Goal: Complete application form

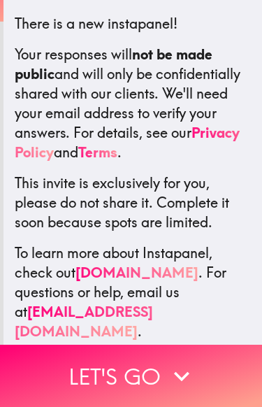
scroll to position [256, 0]
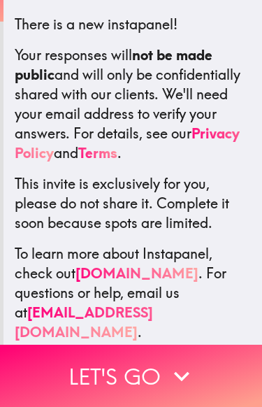
click at [144, 370] on button "Let's go" at bounding box center [131, 376] width 262 height 62
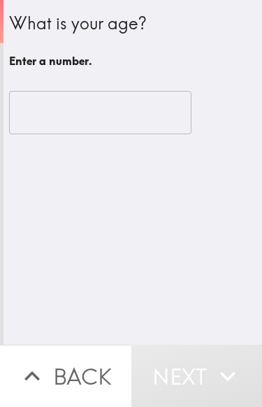
click at [149, 97] on input "number" at bounding box center [100, 112] width 183 height 43
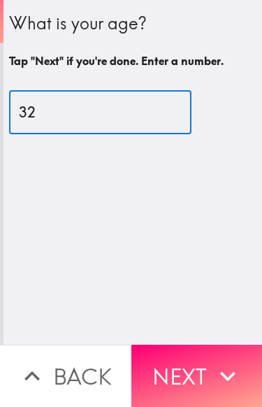
type input "32"
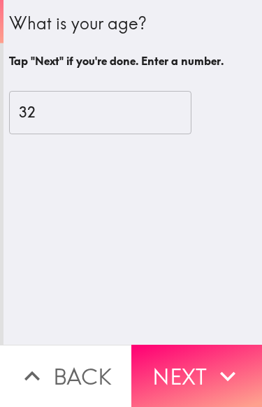
click at [177, 370] on button "Next" at bounding box center [198, 376] width 132 height 62
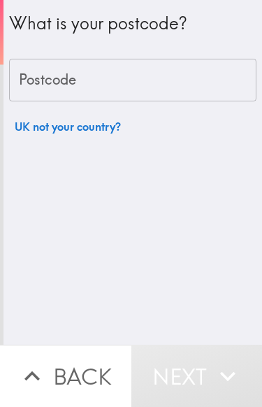
click at [193, 87] on input "Postcode" at bounding box center [133, 80] width 248 height 43
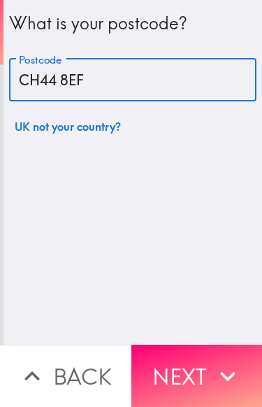
type input "CH44 8EF"
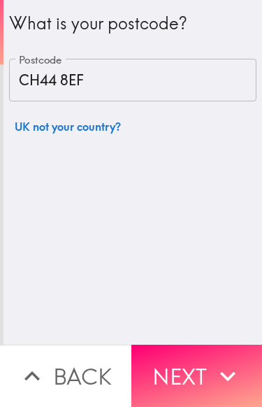
click at [191, 369] on button "Next" at bounding box center [198, 376] width 132 height 62
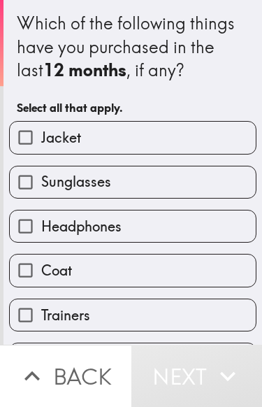
click at [231, 134] on label "Jacket" at bounding box center [133, 137] width 246 height 31
click at [41, 134] on input "Jacket" at bounding box center [25, 137] width 31 height 31
checkbox input "true"
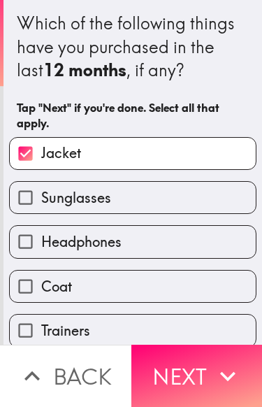
click at [203, 182] on label "Sunglasses" at bounding box center [133, 197] width 246 height 31
click at [41, 182] on input "Sunglasses" at bounding box center [25, 197] width 31 height 31
checkbox input "true"
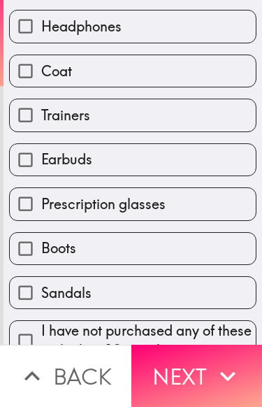
scroll to position [218, 0]
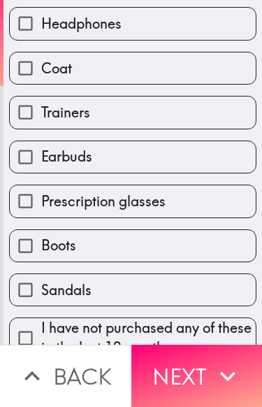
click at [170, 116] on label "Trainers" at bounding box center [133, 112] width 246 height 31
click at [41, 116] on input "Trainers" at bounding box center [25, 112] width 31 height 31
checkbox input "true"
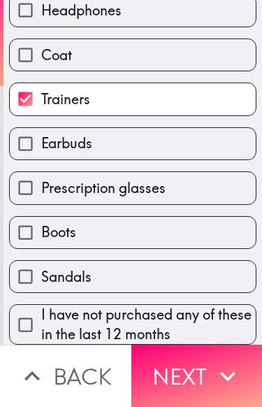
scroll to position [237, 0]
click at [163, 235] on label "Boots" at bounding box center [133, 232] width 246 height 31
click at [41, 235] on input "Boots" at bounding box center [25, 232] width 31 height 31
checkbox input "true"
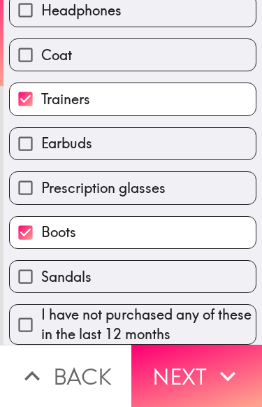
click at [188, 378] on button "Next" at bounding box center [198, 376] width 132 height 62
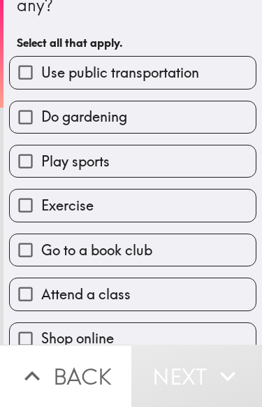
scroll to position [80, 0]
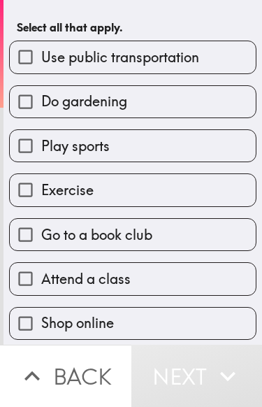
click at [221, 197] on label "Exercise" at bounding box center [133, 189] width 246 height 31
click at [41, 197] on input "Exercise" at bounding box center [25, 189] width 31 height 31
checkbox input "true"
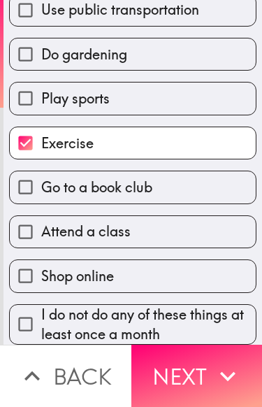
scroll to position [147, 0]
click at [165, 274] on label "Shop online" at bounding box center [133, 275] width 246 height 31
click at [41, 274] on input "Shop online" at bounding box center [25, 275] width 31 height 31
checkbox input "true"
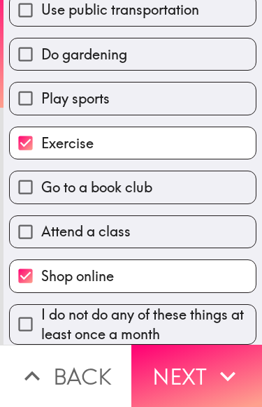
click at [198, 371] on button "Next" at bounding box center [198, 376] width 132 height 62
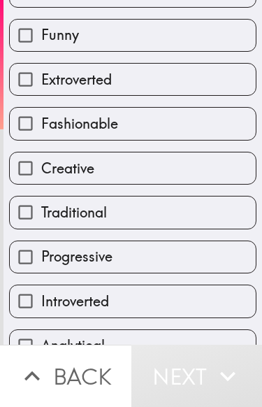
scroll to position [24, 0]
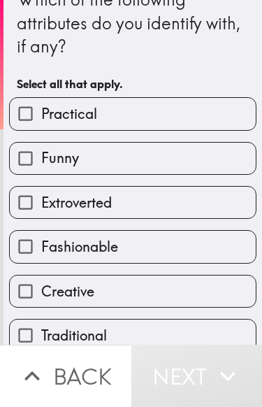
click at [209, 110] on label "Practical" at bounding box center [133, 113] width 246 height 31
click at [41, 110] on input "Practical" at bounding box center [25, 113] width 31 height 31
checkbox input "true"
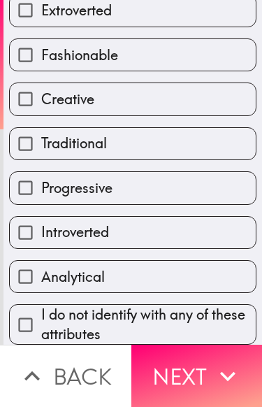
scroll to position [237, 0]
click at [155, 226] on label "Introverted" at bounding box center [133, 232] width 246 height 31
click at [41, 226] on input "Introverted" at bounding box center [25, 232] width 31 height 31
checkbox input "true"
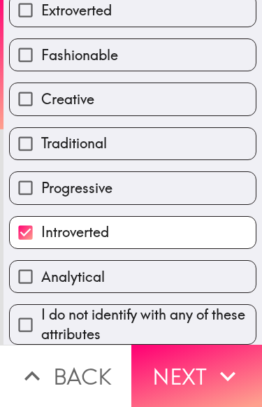
click at [170, 185] on label "Progressive" at bounding box center [133, 187] width 246 height 31
click at [41, 185] on input "Progressive" at bounding box center [25, 187] width 31 height 31
checkbox input "true"
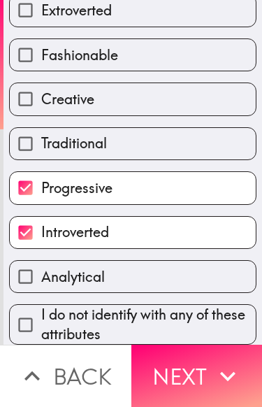
click at [197, 373] on button "Next" at bounding box center [198, 376] width 132 height 62
